Goal: Check status

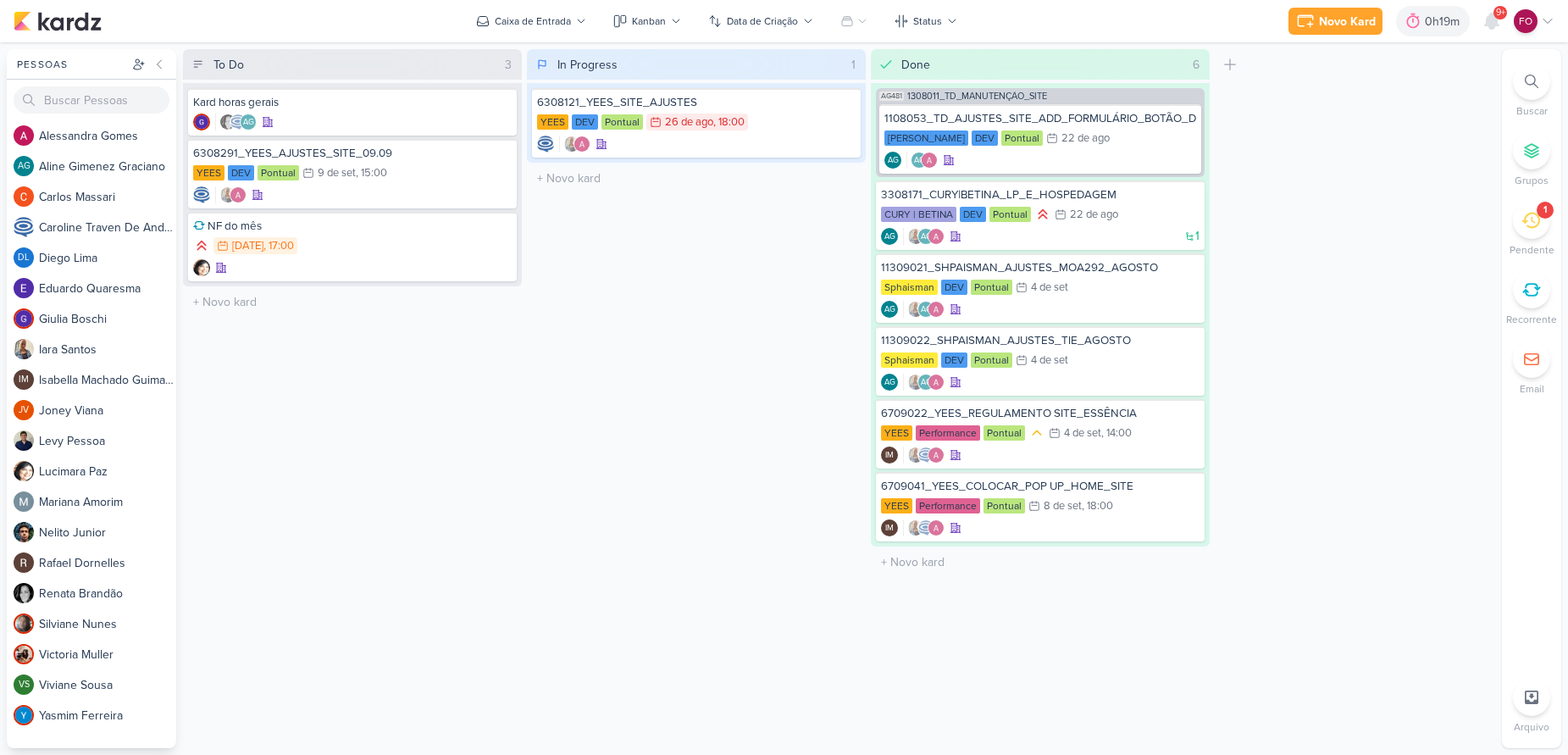
click at [1549, 219] on div "1" at bounding box center [1531, 220] width 37 height 37
click at [1466, 124] on icon at bounding box center [1467, 134] width 21 height 21
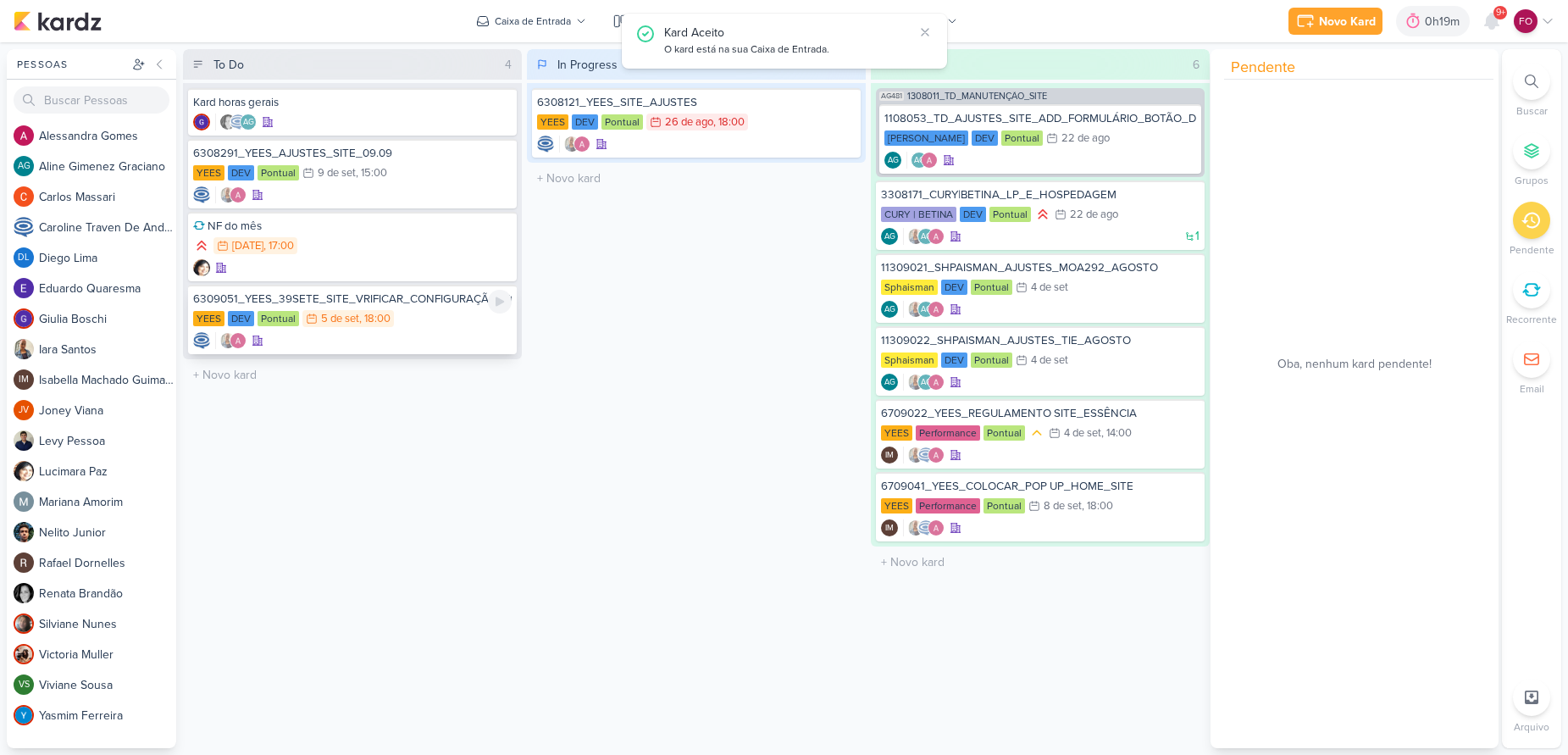
click at [412, 325] on div "YEES DEV Pontual 5/9 [DATE] 18:00" at bounding box center [352, 320] width 319 height 19
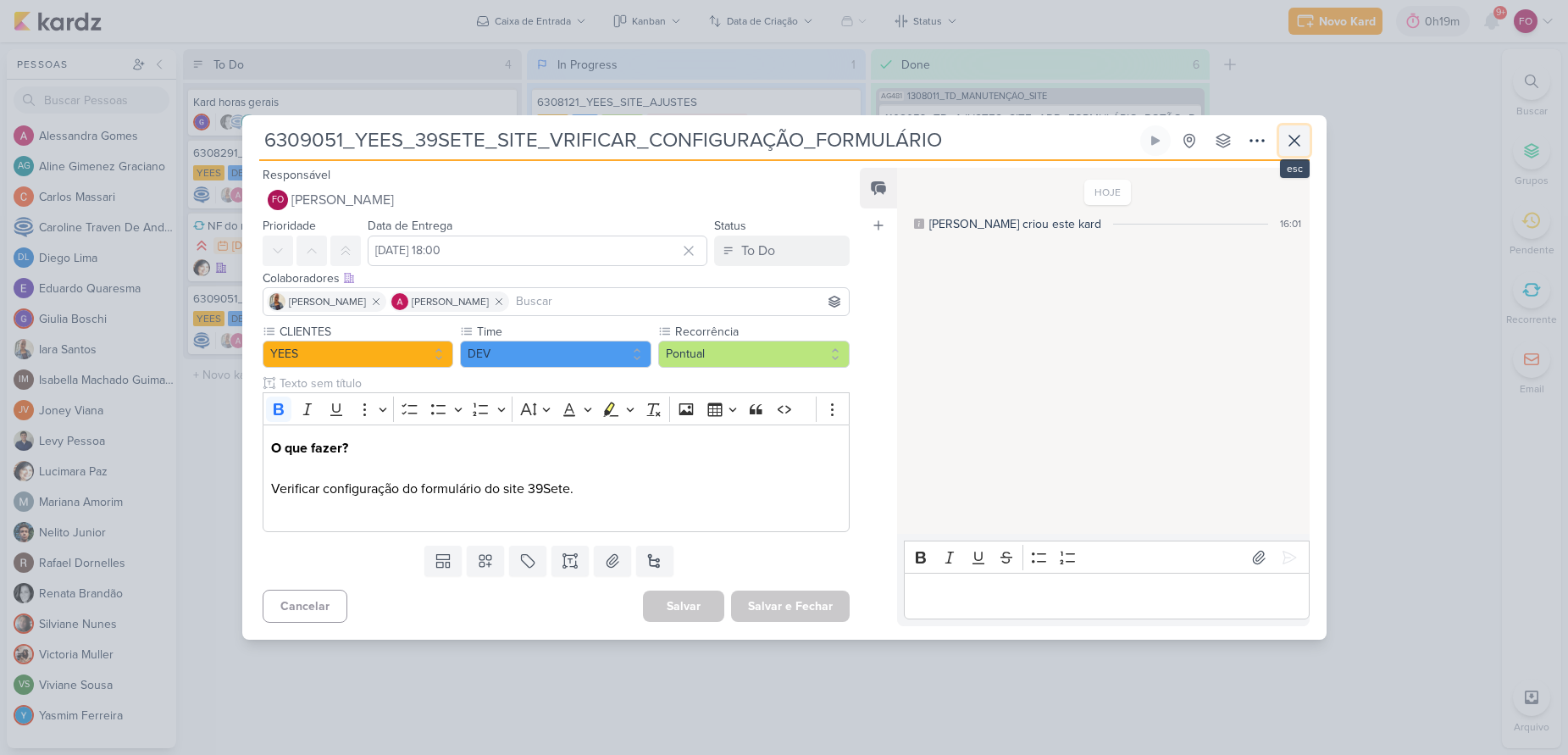
click at [1294, 132] on icon at bounding box center [1294, 141] width 21 height 21
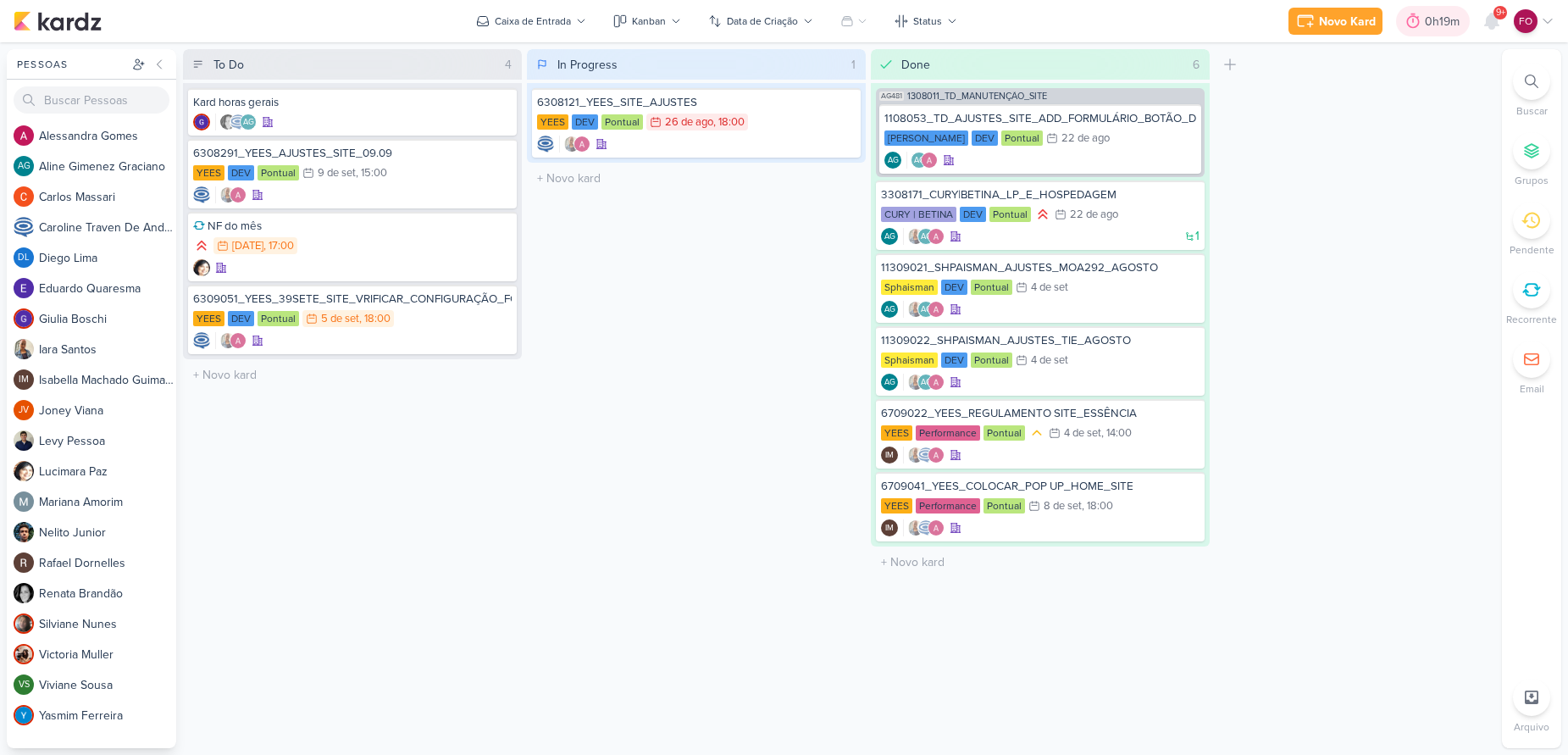
click at [1446, 21] on div "0h19m" at bounding box center [1445, 22] width 40 height 18
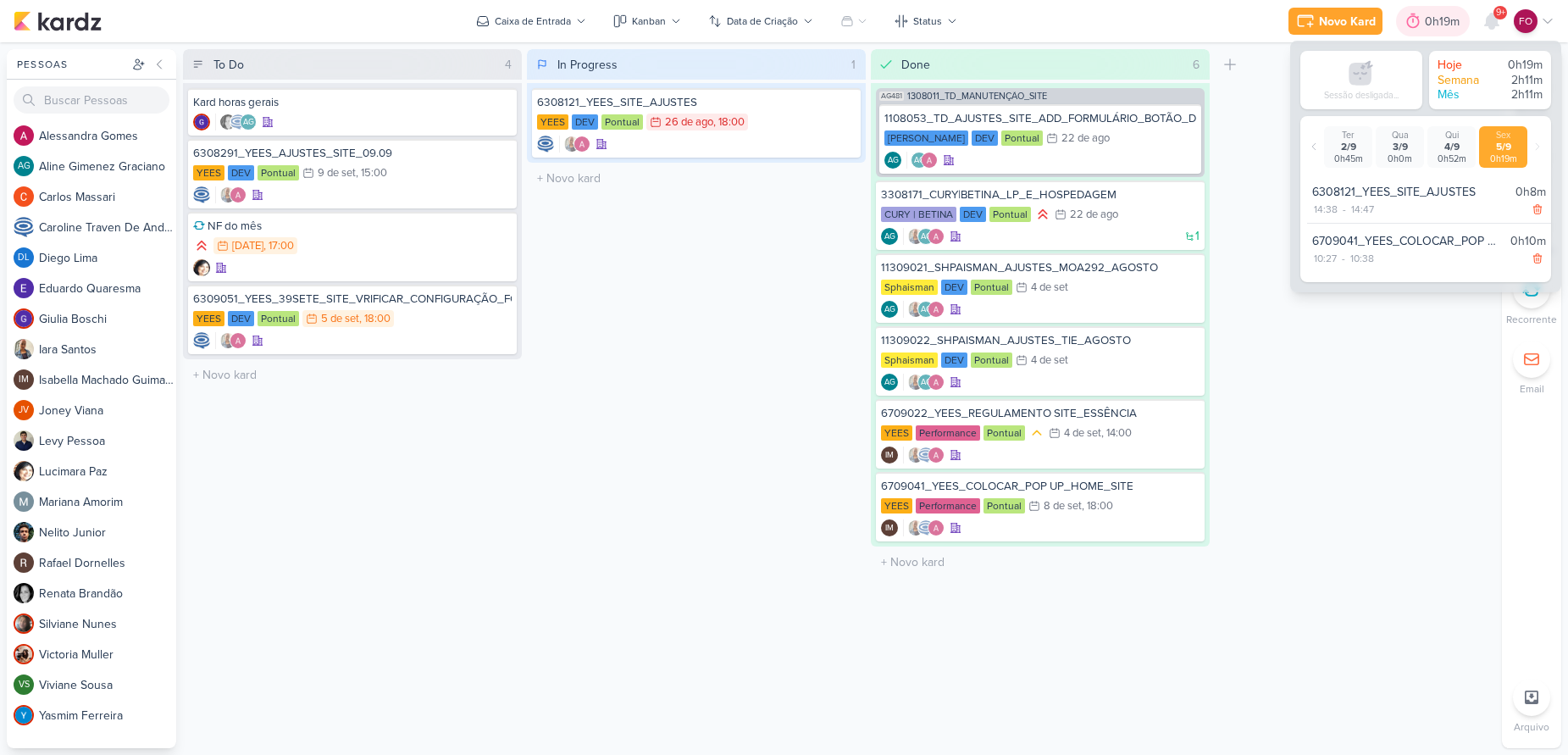
click at [1439, 22] on div "0h19m" at bounding box center [1445, 22] width 40 height 18
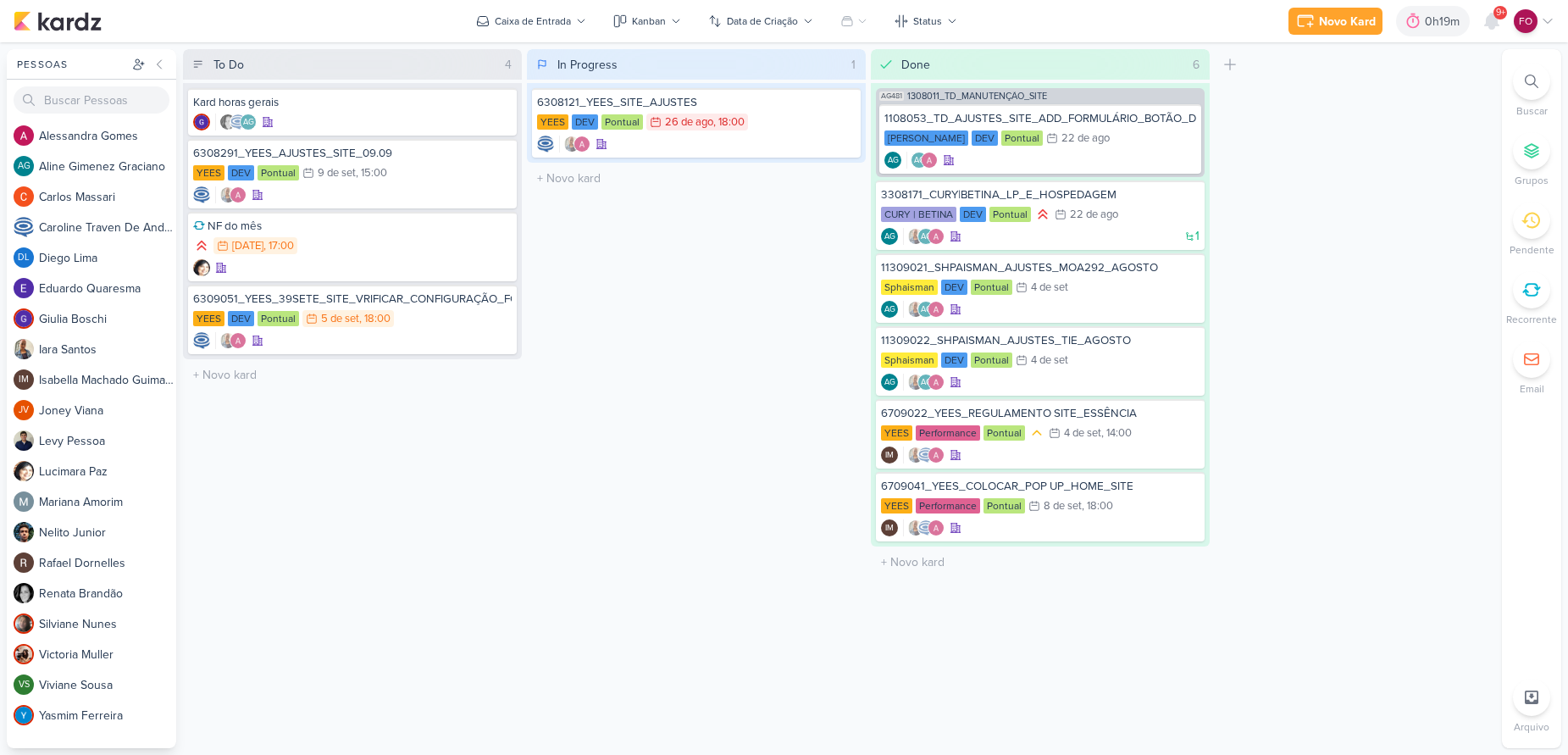
click at [753, 227] on div "In Progress 1 Mover Para Esquerda Mover Para Direita [GEOGRAPHIC_DATA] 6308121_…" at bounding box center [696, 398] width 338 height 699
click at [729, 136] on div at bounding box center [696, 144] width 319 height 17
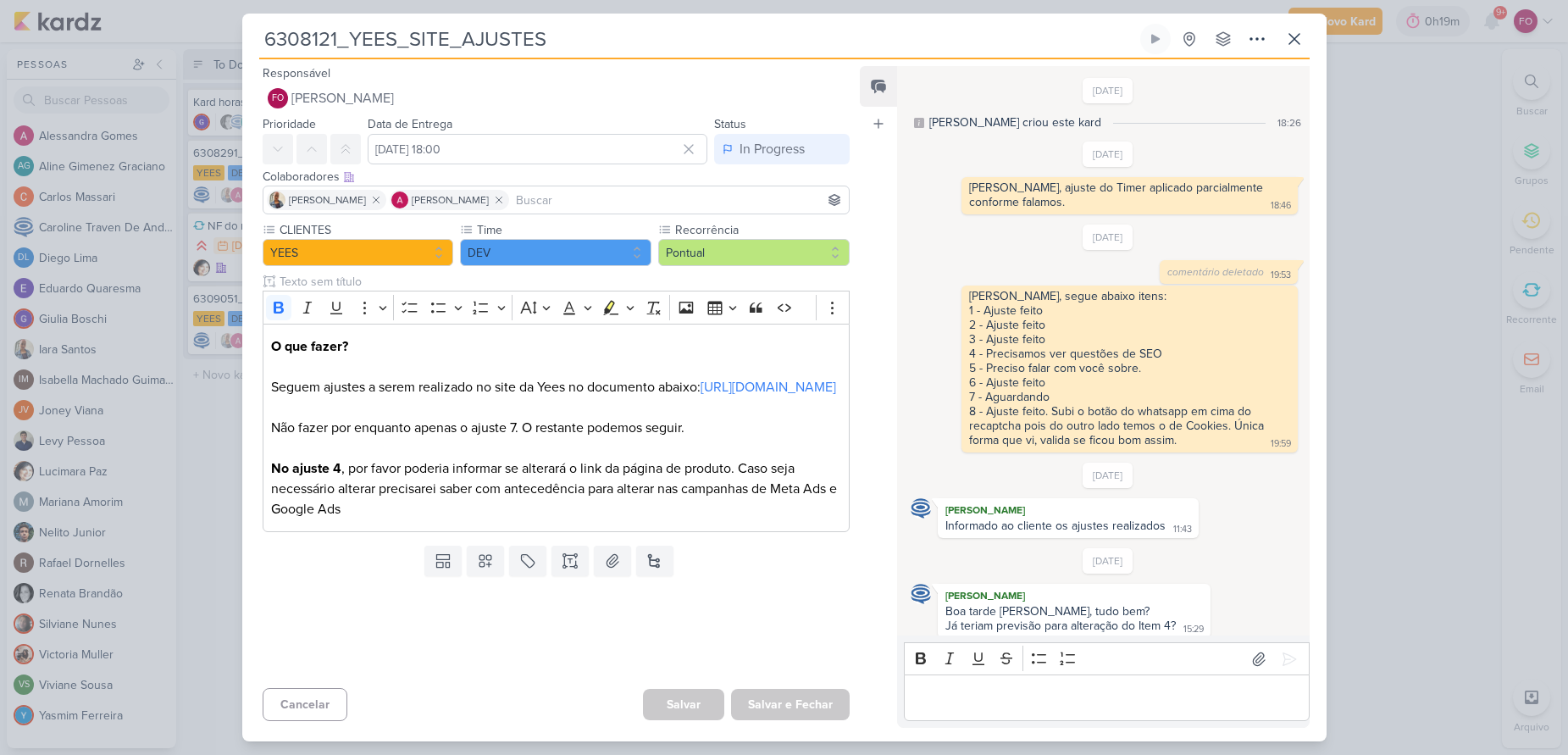
scroll to position [1253, 0]
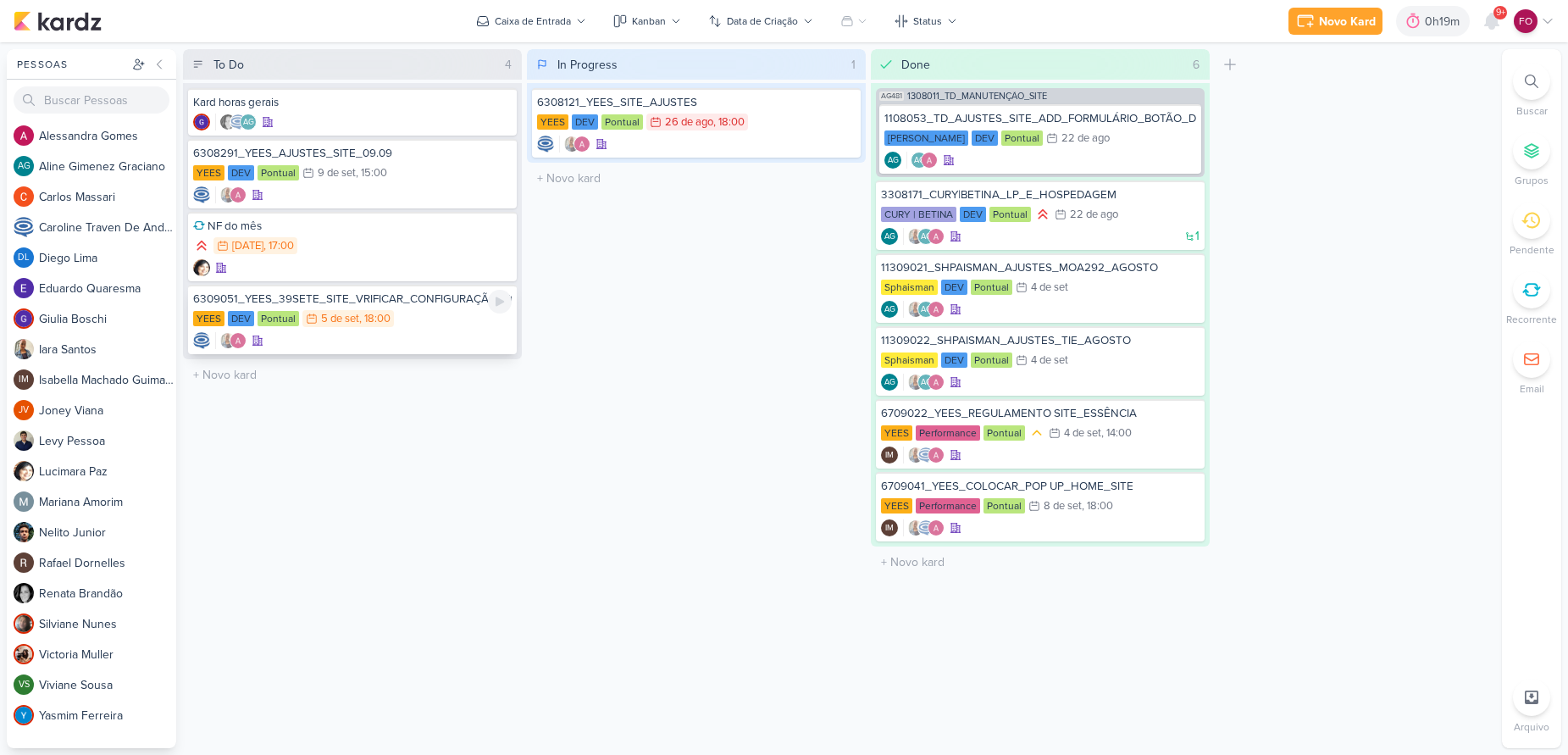
click at [451, 331] on div "6309051_YEES_39SETE_SITE_VRIFICAR_CONFIGURAÇÃO_FORMULÁRIO [GEOGRAPHIC_DATA] DEV…" at bounding box center [352, 320] width 329 height 69
